Goal: Task Accomplishment & Management: Use online tool/utility

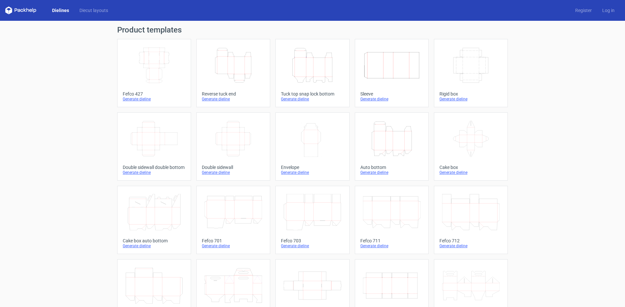
click at [218, 101] on div "Generate dieline" at bounding box center [233, 99] width 63 height 5
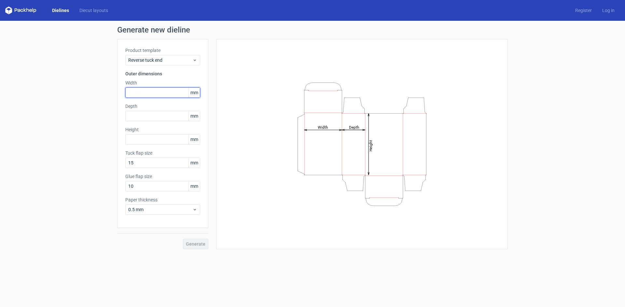
click at [144, 93] on input "text" at bounding box center [162, 93] width 75 height 10
paste input "860"
type input "860"
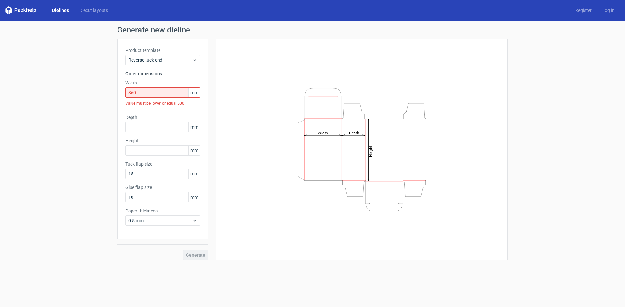
click at [120, 106] on div "Product template Reverse tuck end Outer dimensions Width 860 mm Value must be l…" at bounding box center [162, 139] width 91 height 200
click at [143, 121] on div "Depth mm" at bounding box center [162, 123] width 75 height 18
click at [177, 125] on input "text" at bounding box center [162, 127] width 75 height 10
click at [146, 130] on input "text" at bounding box center [162, 127] width 75 height 10
paste input "740"
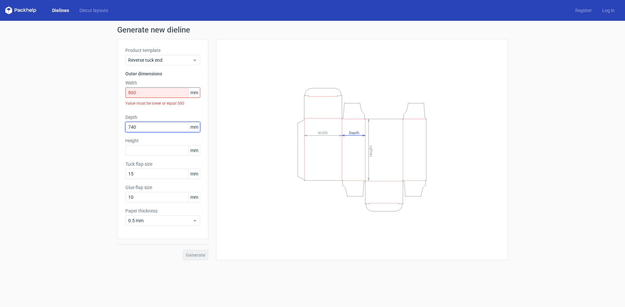
type input "740"
drag, startPoint x: 80, startPoint y: 130, endPoint x: 97, endPoint y: 134, distance: 17.4
click at [80, 130] on div "Generate new dieline Product template Reverse tuck end Outer dimensions Width 8…" at bounding box center [312, 143] width 625 height 245
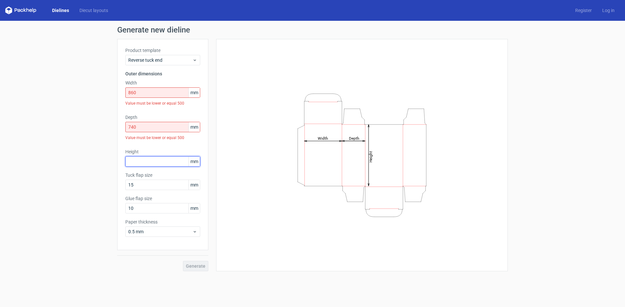
click at [135, 159] on input "text" at bounding box center [162, 162] width 75 height 10
paste input "860"
type input "860"
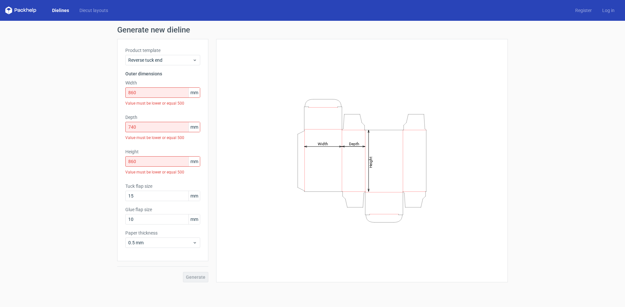
click at [76, 162] on div "Generate new dieline Product template Reverse tuck end Outer dimensions Width 8…" at bounding box center [312, 154] width 625 height 267
click at [195, 281] on div "Generate" at bounding box center [162, 272] width 91 height 21
click at [187, 200] on input "15" at bounding box center [162, 196] width 75 height 10
drag, startPoint x: 159, startPoint y: 193, endPoint x: 116, endPoint y: 195, distance: 43.3
click at [116, 195] on div "Generate new dieline Product template Reverse tuck end Outer dimensions Width 8…" at bounding box center [312, 154] width 625 height 267
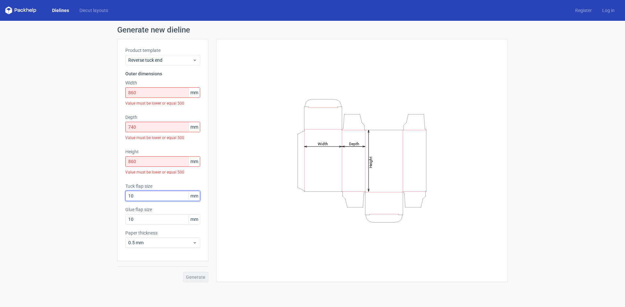
type input "10"
click at [197, 276] on div "Generate" at bounding box center [162, 272] width 91 height 21
click at [163, 245] on span "0.5 mm" at bounding box center [160, 243] width 64 height 7
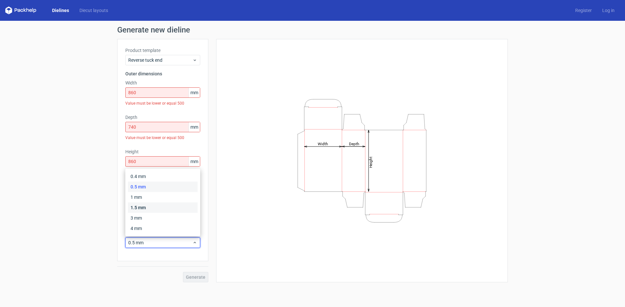
click at [160, 207] on div "1.5 mm" at bounding box center [163, 208] width 70 height 10
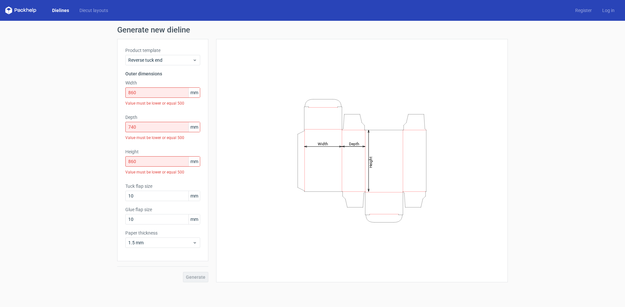
click at [196, 275] on div "Generate" at bounding box center [162, 272] width 91 height 21
click at [141, 91] on input "860" at bounding box center [162, 93] width 75 height 10
drag, startPoint x: 199, startPoint y: 91, endPoint x: 195, endPoint y: 93, distance: 4.7
click at [197, 91] on span "mm" at bounding box center [193, 93] width 11 height 10
click at [195, 93] on span "mm" at bounding box center [193, 93] width 11 height 10
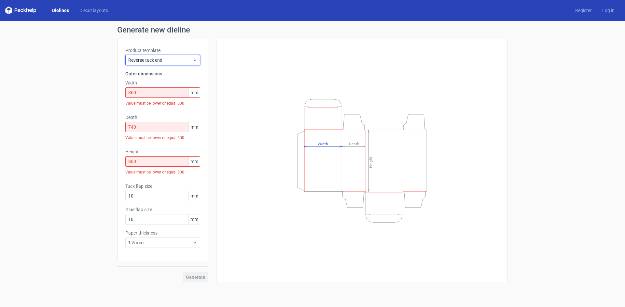
click at [166, 60] on span "Reverse tuck end" at bounding box center [160, 60] width 64 height 7
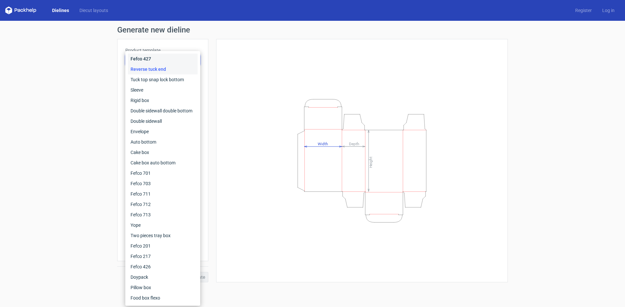
click at [164, 60] on div "Fefco 427" at bounding box center [163, 59] width 70 height 10
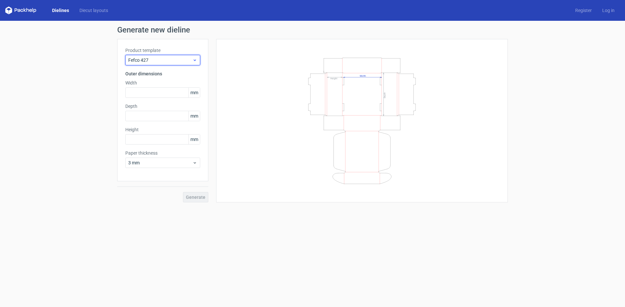
click at [164, 60] on span "Fefco 427" at bounding box center [160, 60] width 64 height 7
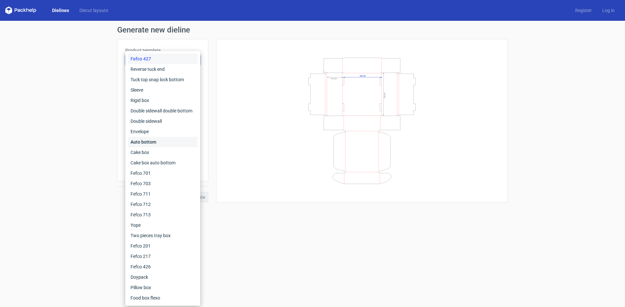
click at [178, 143] on div "Auto bottom" at bounding box center [163, 142] width 70 height 10
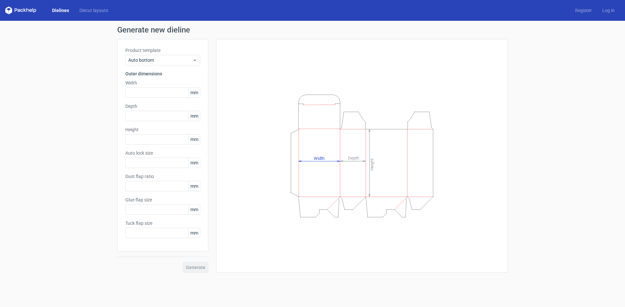
type input "1"
type input "0.8"
type input "10"
type input "12"
click at [150, 139] on input "text" at bounding box center [162, 139] width 75 height 10
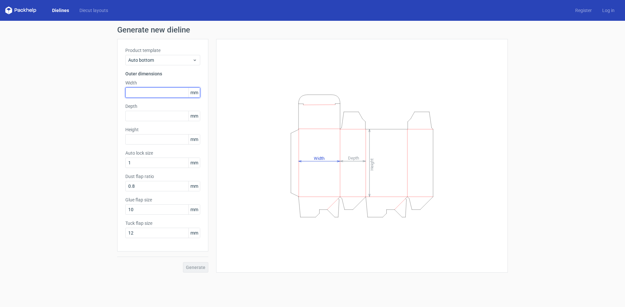
click at [137, 91] on input "text" at bounding box center [162, 93] width 75 height 10
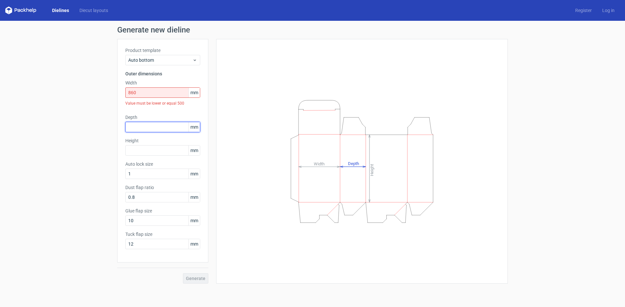
click at [151, 116] on div "Depth mm" at bounding box center [162, 123] width 75 height 18
click at [140, 95] on input "860" at bounding box center [162, 93] width 75 height 10
click at [153, 96] on input "860" at bounding box center [162, 93] width 75 height 10
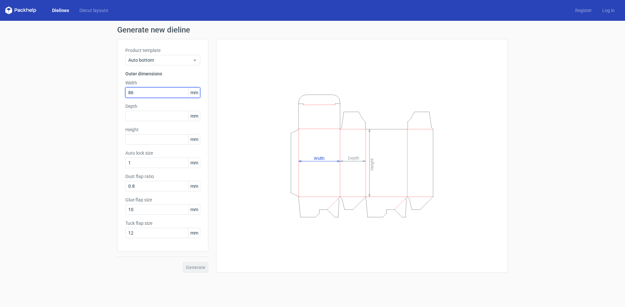
type input "86"
click at [142, 115] on input "text" at bounding box center [162, 116] width 75 height 10
click at [148, 119] on input "text" at bounding box center [162, 116] width 75 height 10
type input "74"
click at [139, 137] on input "text" at bounding box center [162, 139] width 75 height 10
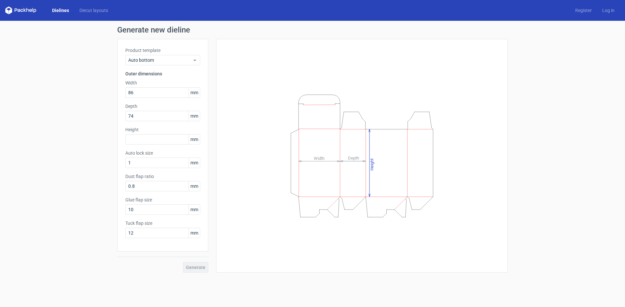
drag, startPoint x: 153, startPoint y: 134, endPoint x: 156, endPoint y: 138, distance: 4.5
click at [154, 134] on div "Height mm" at bounding box center [162, 136] width 75 height 18
click at [156, 138] on input "text" at bounding box center [162, 139] width 75 height 10
type input "86"
click at [183, 263] on button "Generate" at bounding box center [195, 268] width 25 height 10
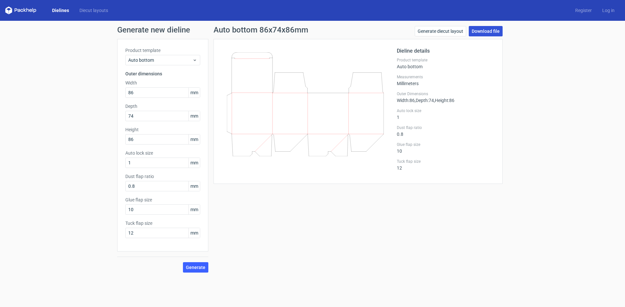
click at [481, 33] on link "Download file" at bounding box center [486, 31] width 34 height 10
click at [199, 267] on span "Generate" at bounding box center [196, 268] width 20 height 5
click at [437, 31] on link "Generate diecut layout" at bounding box center [440, 31] width 51 height 10
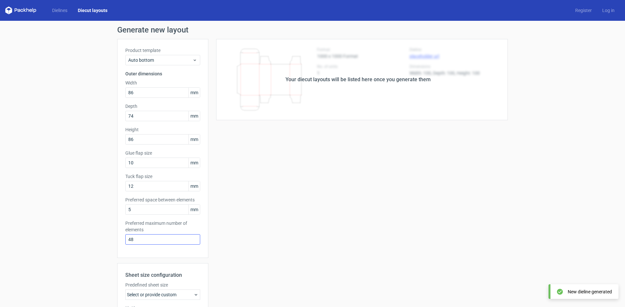
scroll to position [90, 0]
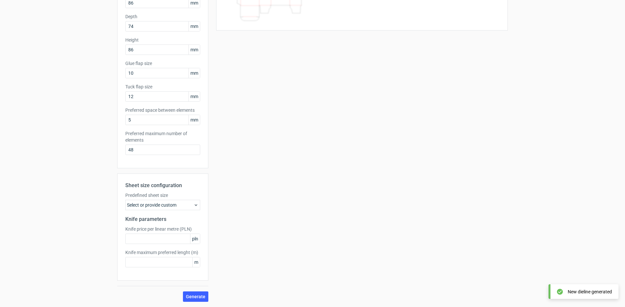
click at [176, 207] on div "Select or provide custom" at bounding box center [162, 205] width 75 height 10
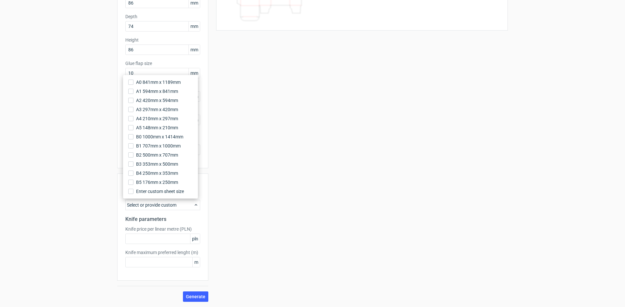
click at [176, 207] on div "Select or provide custom" at bounding box center [162, 205] width 75 height 10
click at [246, 105] on div "Your diecut layouts will be listed here once you generate them Height Depth Wid…" at bounding box center [357, 125] width 299 height 353
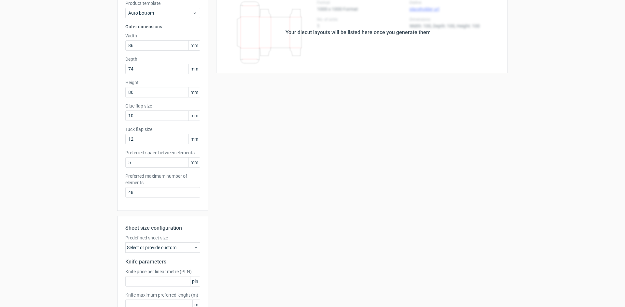
scroll to position [0, 0]
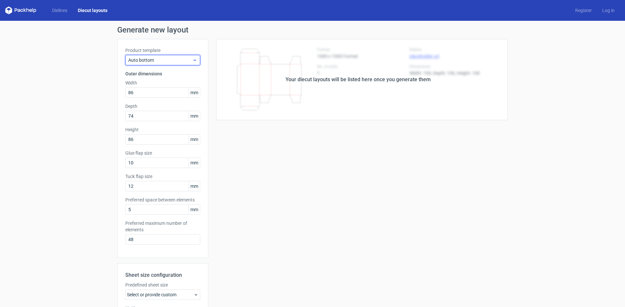
click at [149, 61] on span "Auto bottom" at bounding box center [160, 60] width 64 height 7
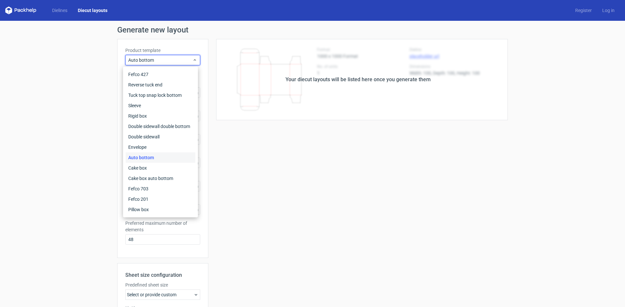
click at [159, 154] on div "Auto bottom" at bounding box center [161, 158] width 70 height 10
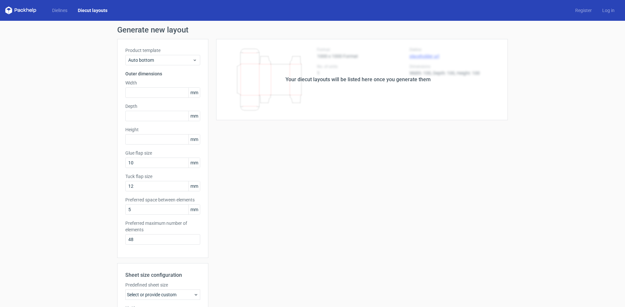
click at [225, 158] on div "Your diecut layouts will be listed here once you generate them Height Depth Wid…" at bounding box center [357, 215] width 299 height 353
click at [298, 80] on div "Your diecut layouts will be listed here once you generate them" at bounding box center [357, 80] width 145 height 8
